Goal: Task Accomplishment & Management: Manage account settings

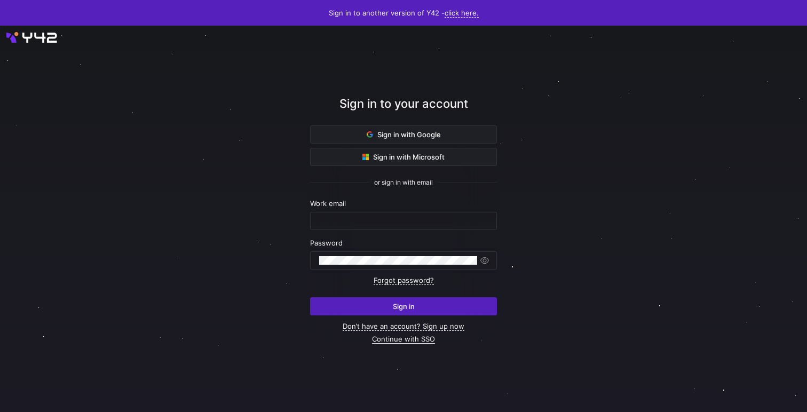
click at [401, 339] on link "Continue with SSO" at bounding box center [403, 339] width 63 height 9
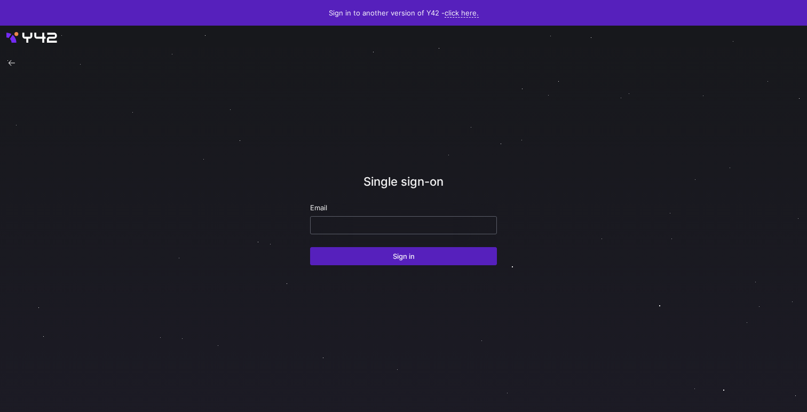
click at [433, 218] on div at bounding box center [403, 225] width 169 height 17
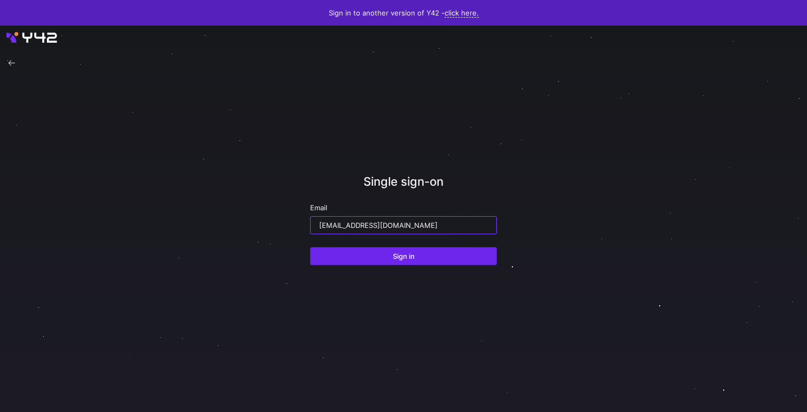
type input "[EMAIL_ADDRESS][DOMAIN_NAME]"
click at [408, 256] on span "Sign in" at bounding box center [404, 256] width 22 height 9
